Goal: Information Seeking & Learning: Check status

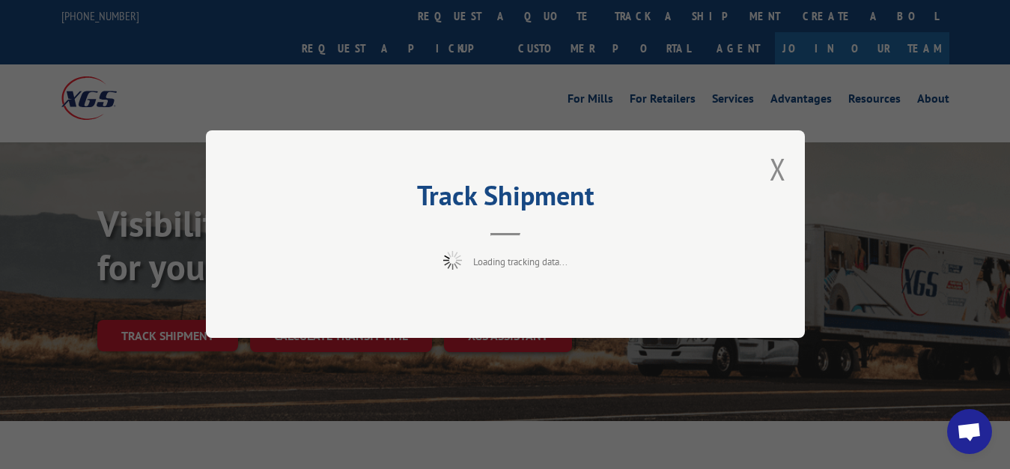
scroll to position [76, 0]
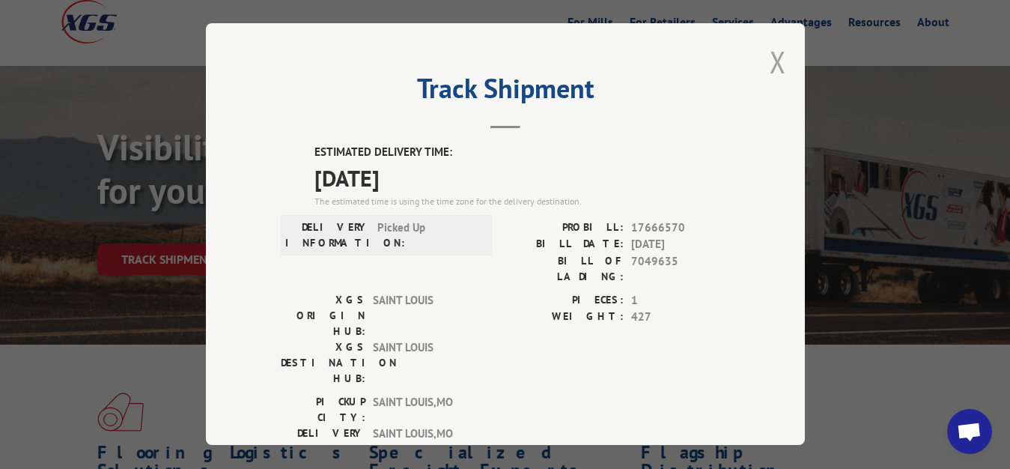
click at [769, 58] on button "Close modal" at bounding box center [777, 62] width 16 height 40
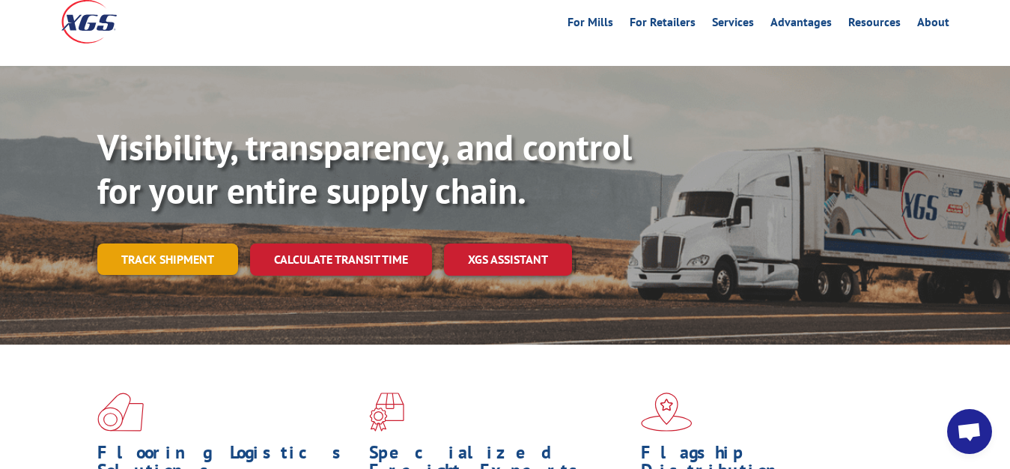
click at [158, 243] on link "Track shipment" at bounding box center [167, 258] width 141 height 31
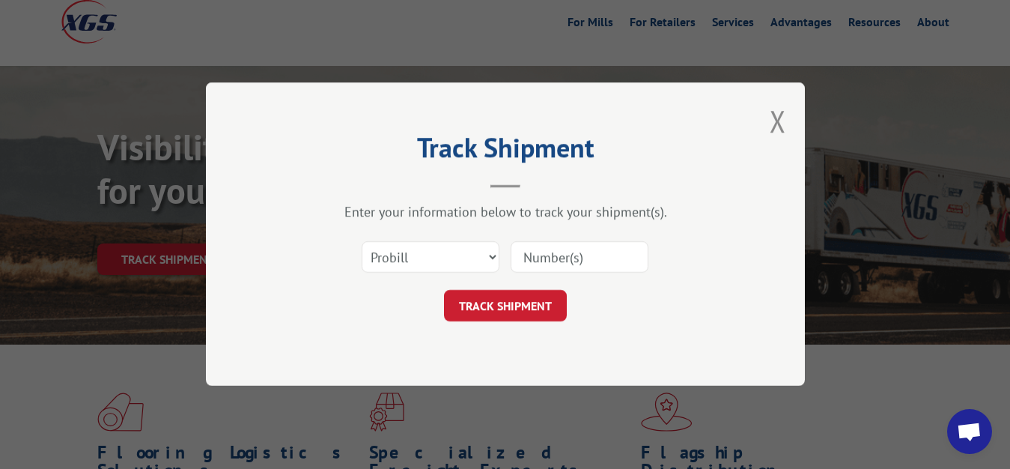
scroll to position [0, 0]
click at [362, 242] on select "Select category... Probill BOL PO" at bounding box center [431, 257] width 138 height 31
select select "bol"
click option "BOL" at bounding box center [0, 0] width 0 height 0
click at [534, 247] on input at bounding box center [579, 257] width 138 height 31
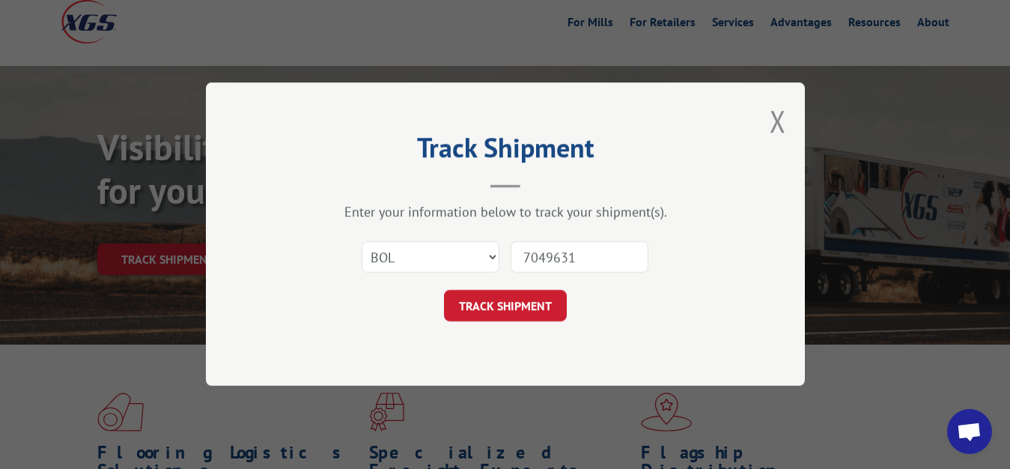
type input "7049631"
click button "TRACK SHIPMENT" at bounding box center [505, 305] width 123 height 31
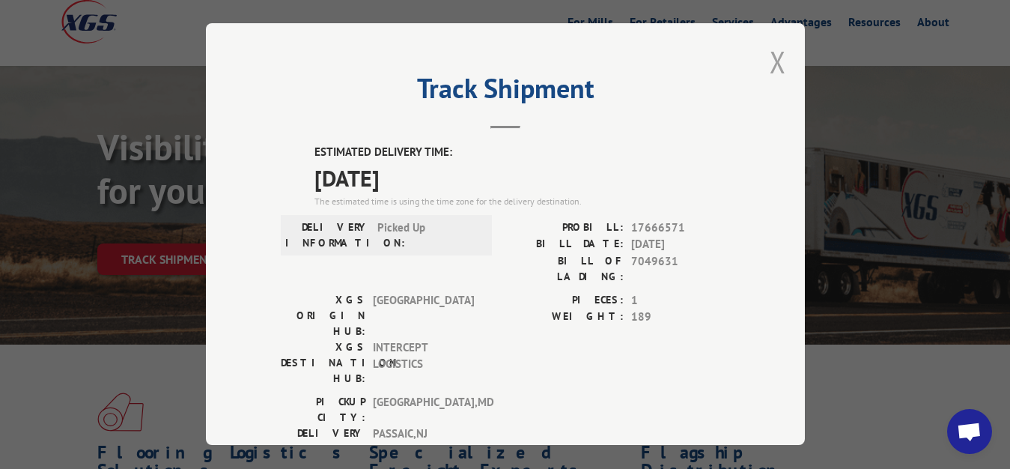
click at [769, 61] on button "Close modal" at bounding box center [777, 62] width 16 height 40
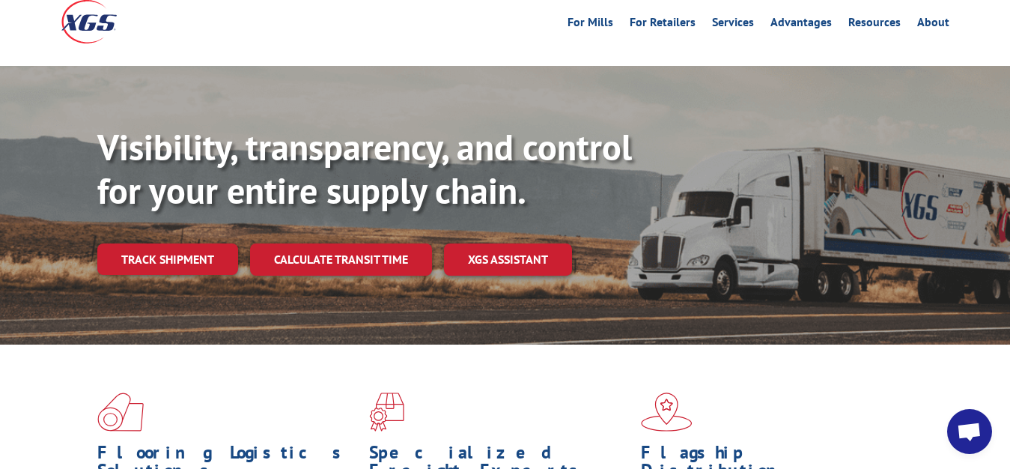
click at [143, 204] on div "Visibility, transparency, and control for your entire supply chain. Track shipm…" at bounding box center [553, 230] width 912 height 209
click at [157, 243] on link "Track shipment" at bounding box center [167, 258] width 141 height 31
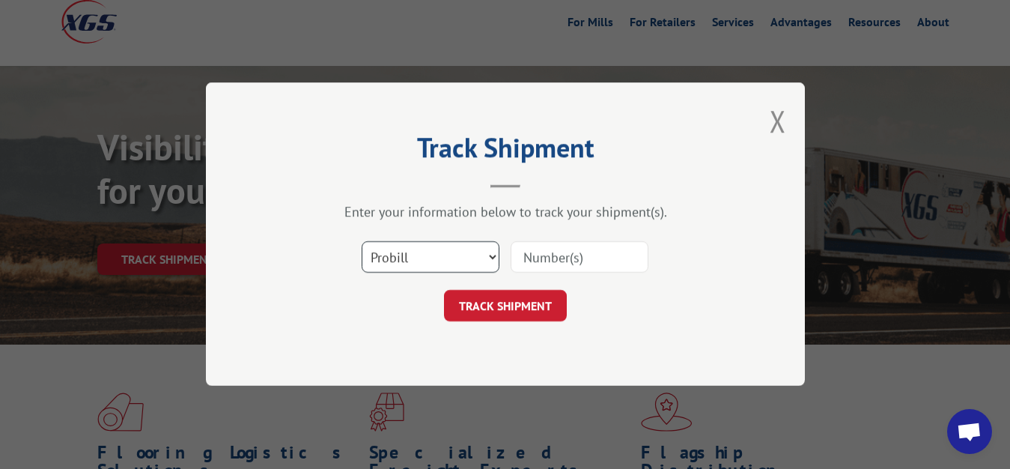
click at [362, 242] on select "Select category... Probill BOL PO" at bounding box center [431, 257] width 138 height 31
select select "bol"
click option "BOL" at bounding box center [0, 0] width 0 height 0
click at [532, 252] on input at bounding box center [579, 257] width 138 height 31
type input "7049632"
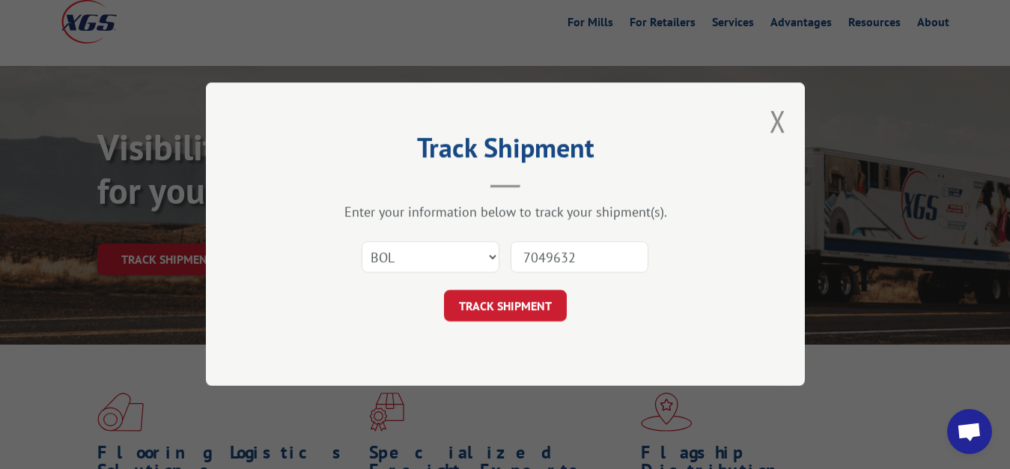
click button "TRACK SHIPMENT" at bounding box center [505, 305] width 123 height 31
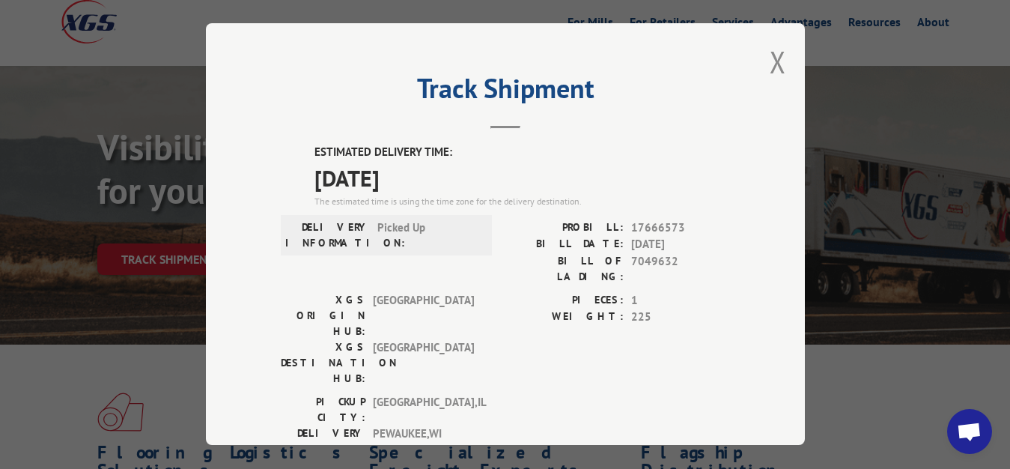
drag, startPoint x: 766, startPoint y: 63, endPoint x: 756, endPoint y: 79, distance: 19.5
click at [769, 64] on button "Close modal" at bounding box center [777, 62] width 16 height 40
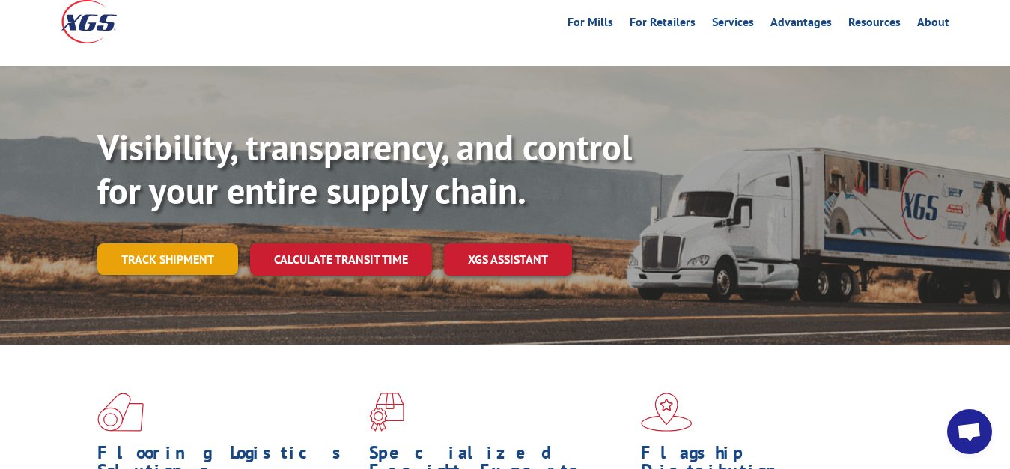
click at [163, 243] on link "Track shipment" at bounding box center [167, 258] width 141 height 31
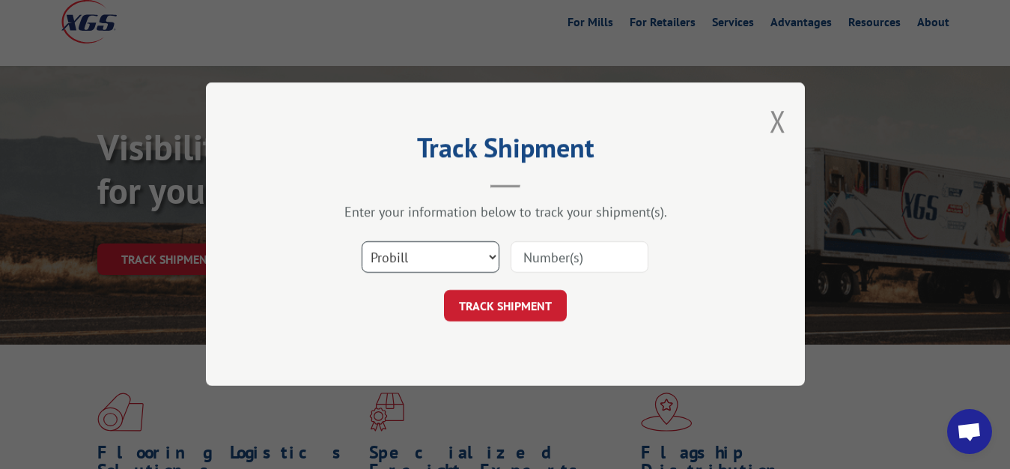
click at [362, 242] on select "Select category... Probill BOL PO" at bounding box center [431, 257] width 138 height 31
select select "bol"
click option "BOL" at bounding box center [0, 0] width 0 height 0
drag, startPoint x: 540, startPoint y: 261, endPoint x: 548, endPoint y: 193, distance: 68.5
click at [540, 257] on input at bounding box center [579, 257] width 138 height 31
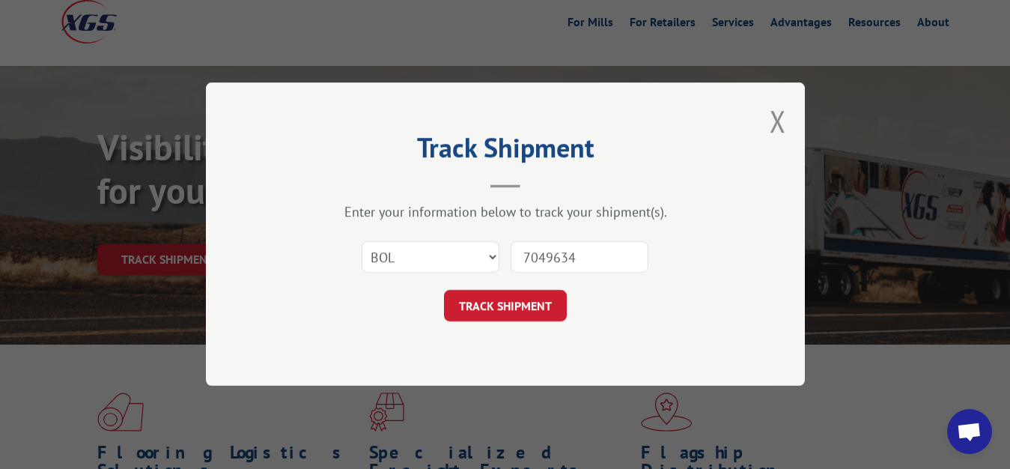
type input "7049634"
click button "TRACK SHIPMENT" at bounding box center [505, 305] width 123 height 31
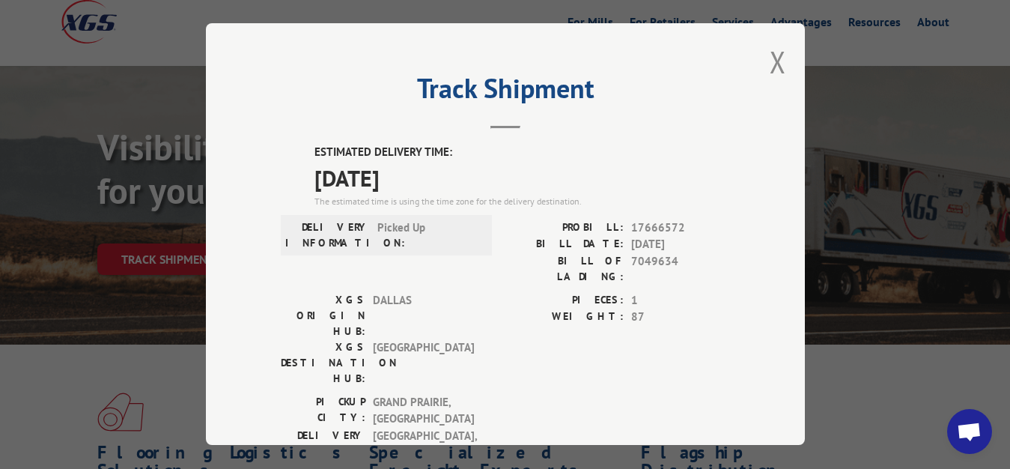
drag, startPoint x: 764, startPoint y: 57, endPoint x: 699, endPoint y: 124, distance: 93.7
click at [769, 59] on button "Close modal" at bounding box center [777, 62] width 16 height 40
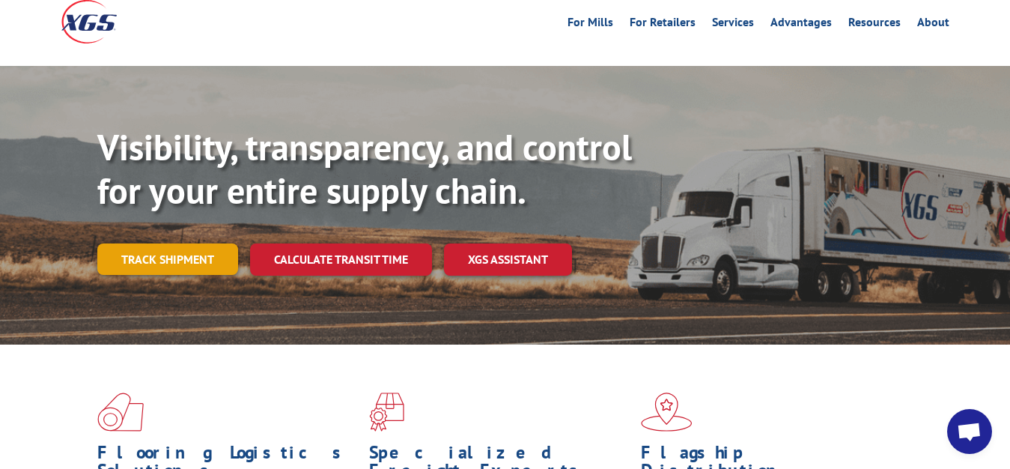
click at [164, 243] on link "Track shipment" at bounding box center [167, 258] width 141 height 31
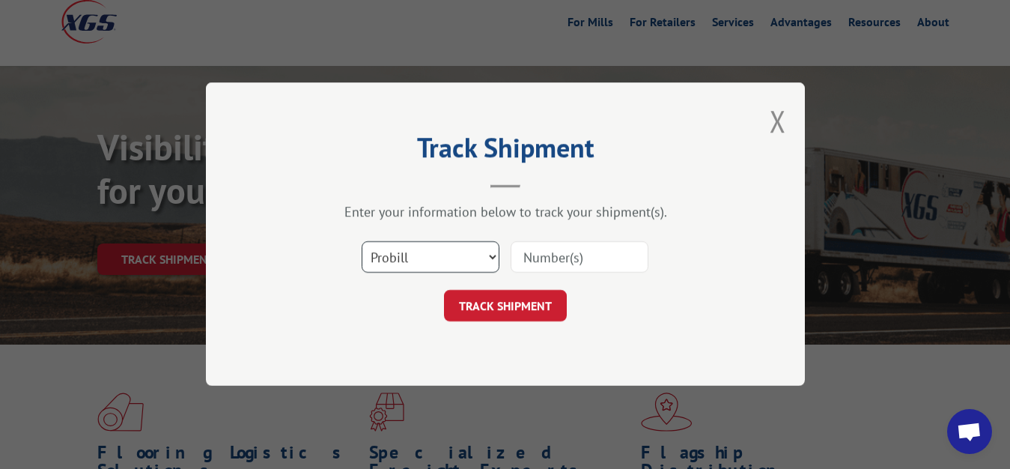
click at [362, 242] on select "Select category... Probill BOL PO" at bounding box center [431, 257] width 138 height 31
select select "bol"
click option "BOL" at bounding box center [0, 0] width 0 height 0
drag, startPoint x: 537, startPoint y: 260, endPoint x: 554, endPoint y: 184, distance: 77.5
click at [537, 253] on input at bounding box center [579, 257] width 138 height 31
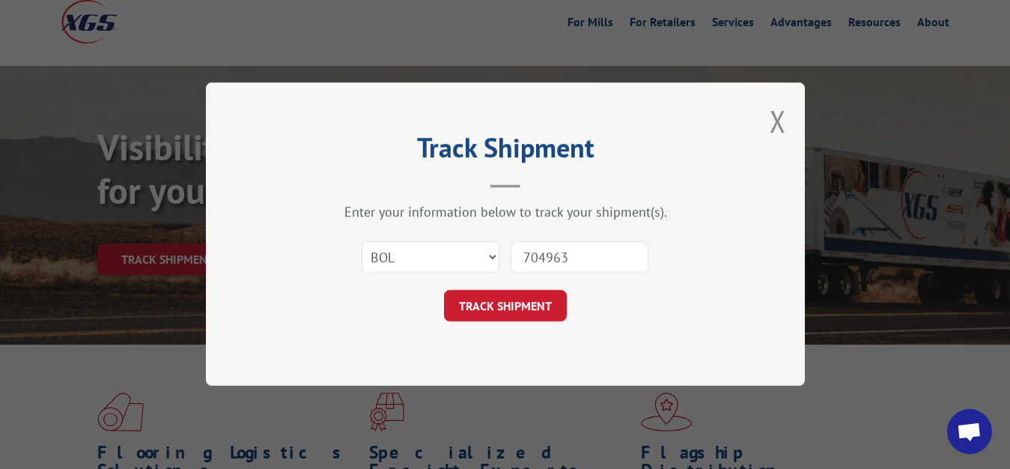
type input "7049633"
click button "TRACK SHIPMENT" at bounding box center [505, 305] width 123 height 31
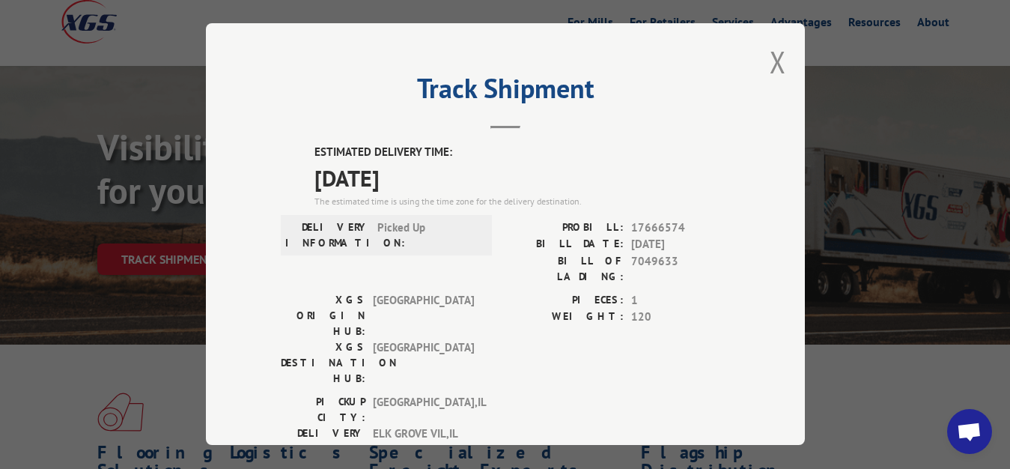
drag, startPoint x: 762, startPoint y: 61, endPoint x: 747, endPoint y: 70, distance: 17.9
click at [754, 64] on div "Track Shipment ESTIMATED DELIVERY TIME: [DATE] The estimated time is using the …" at bounding box center [505, 233] width 599 height 421
click at [769, 55] on button "Close modal" at bounding box center [777, 62] width 16 height 40
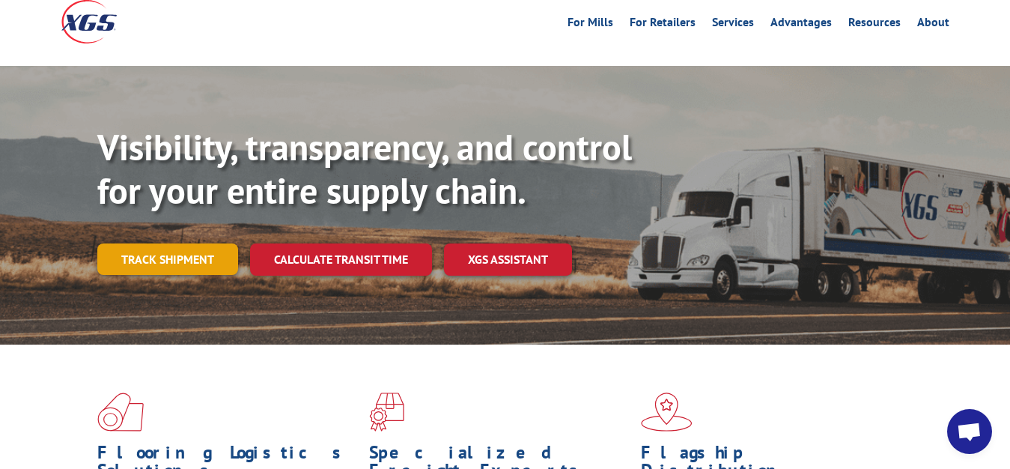
click at [177, 243] on link "Track shipment" at bounding box center [167, 258] width 141 height 31
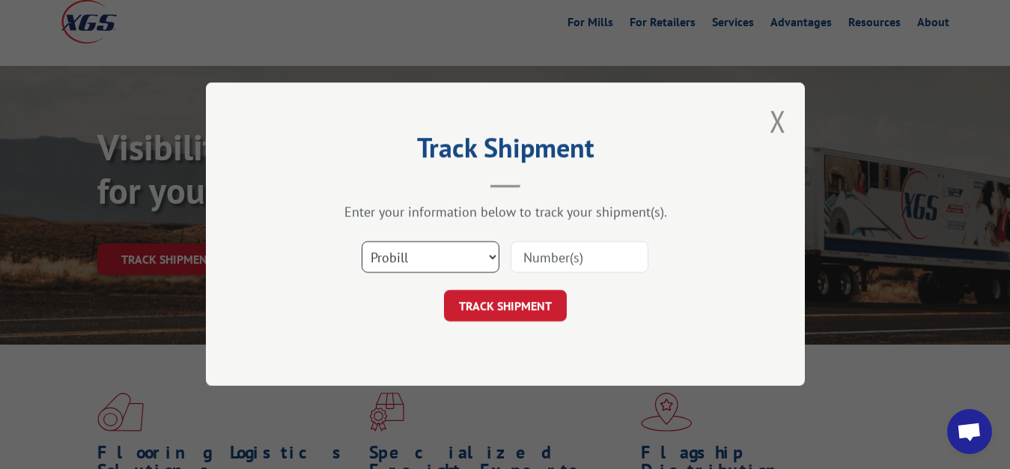
click at [362, 242] on select "Select category... Probill BOL PO" at bounding box center [431, 257] width 138 height 31
select select "bol"
click option "BOL" at bounding box center [0, 0] width 0 height 0
drag, startPoint x: 543, startPoint y: 246, endPoint x: 558, endPoint y: 189, distance: 58.8
click at [543, 242] on input at bounding box center [579, 257] width 138 height 31
